Goal: Navigation & Orientation: Find specific page/section

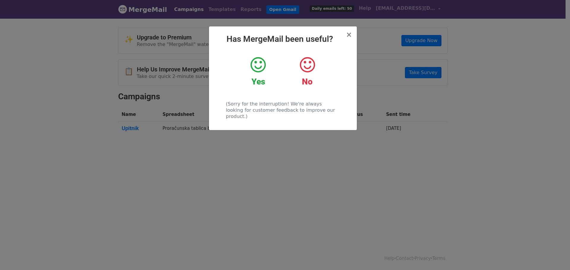
click at [258, 69] on icon at bounding box center [257, 65] width 15 height 18
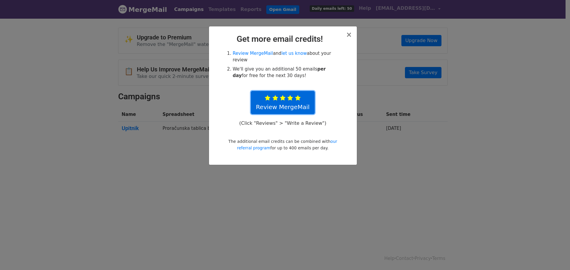
click at [288, 95] on icon at bounding box center [290, 98] width 6 height 6
click at [349, 39] on span "×" at bounding box center [349, 35] width 6 height 8
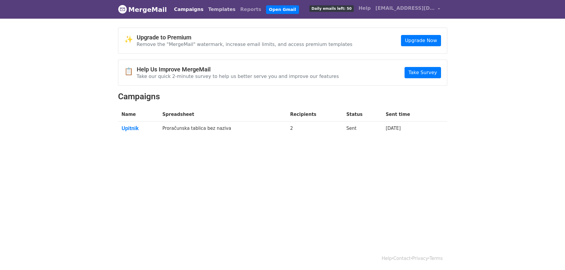
click at [207, 8] on link "Templates" at bounding box center [222, 10] width 32 height 12
